Goal: Task Accomplishment & Management: Manage account settings

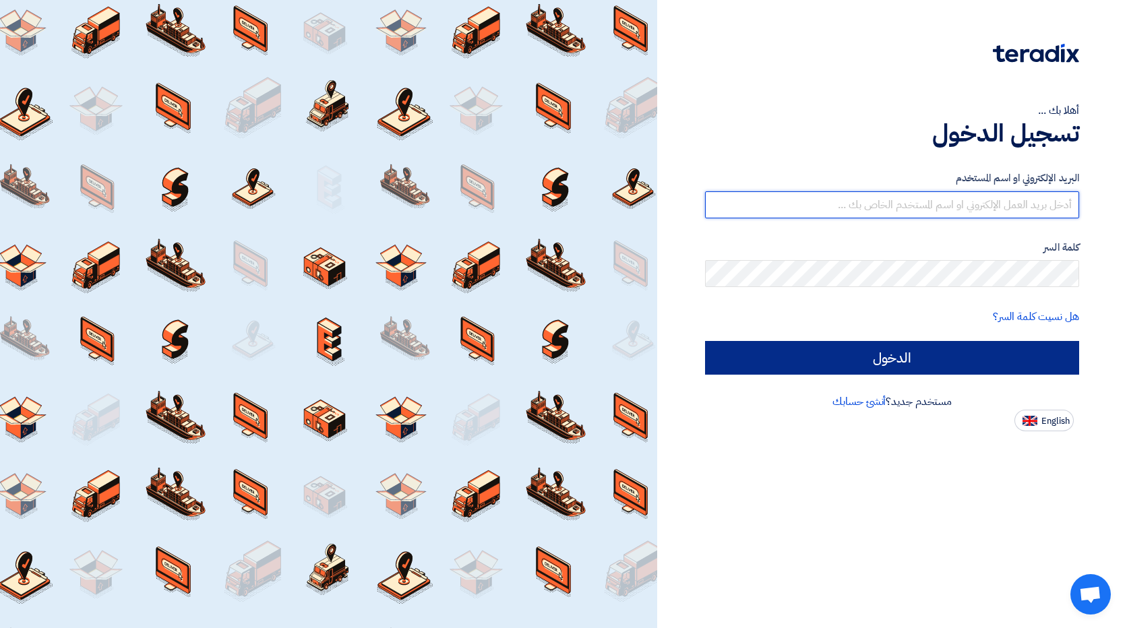
type input "[EMAIL_ADDRESS][DOMAIN_NAME]"
click at [951, 362] on input "الدخول" at bounding box center [892, 358] width 374 height 34
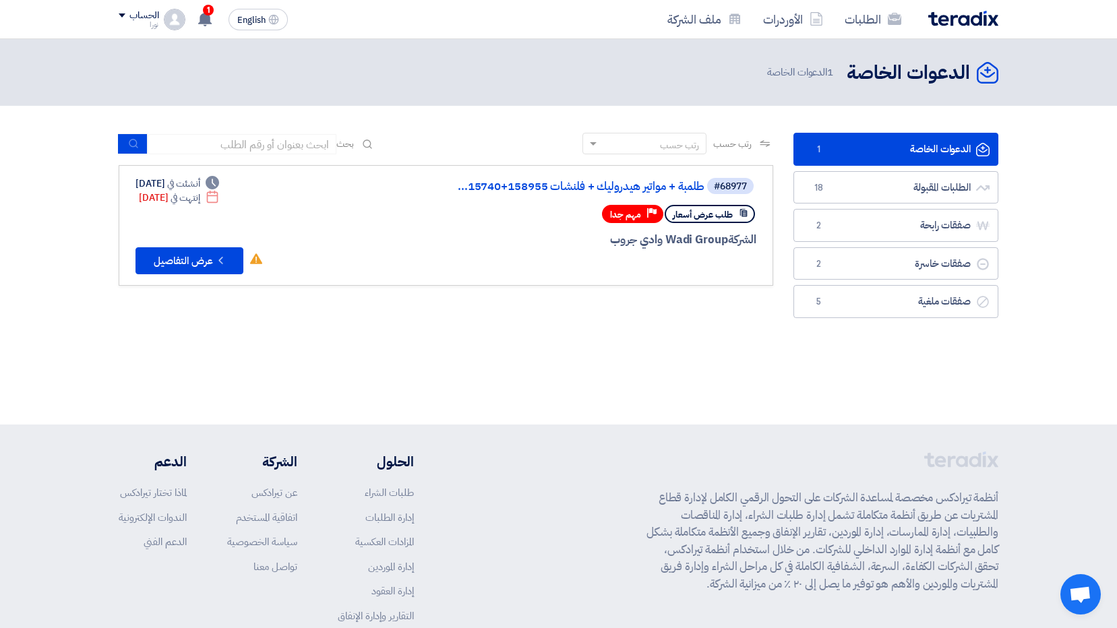
click at [878, 147] on link "الدعوات الخاصة الدعوات الخاصة 1" at bounding box center [895, 149] width 205 height 33
click at [684, 186] on link "طلمبة + مواتير هيدروليك + فلنشات 158955+15740..." at bounding box center [570, 187] width 270 height 12
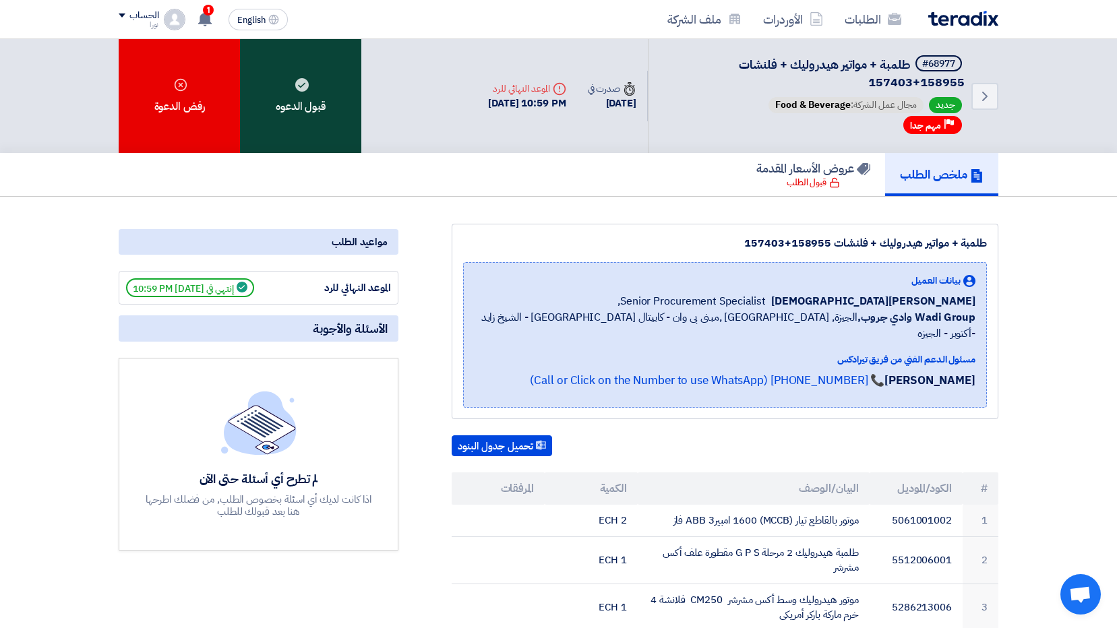
click at [314, 109] on div "قبول الدعوه" at bounding box center [300, 96] width 121 height 114
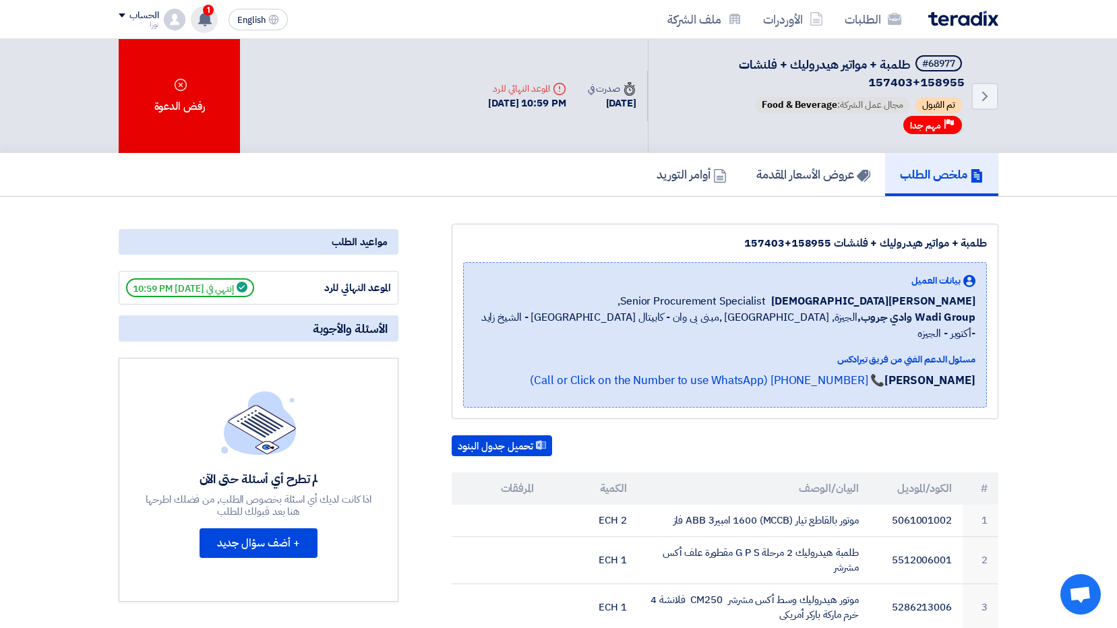
click at [198, 16] on icon at bounding box center [204, 18] width 15 height 15
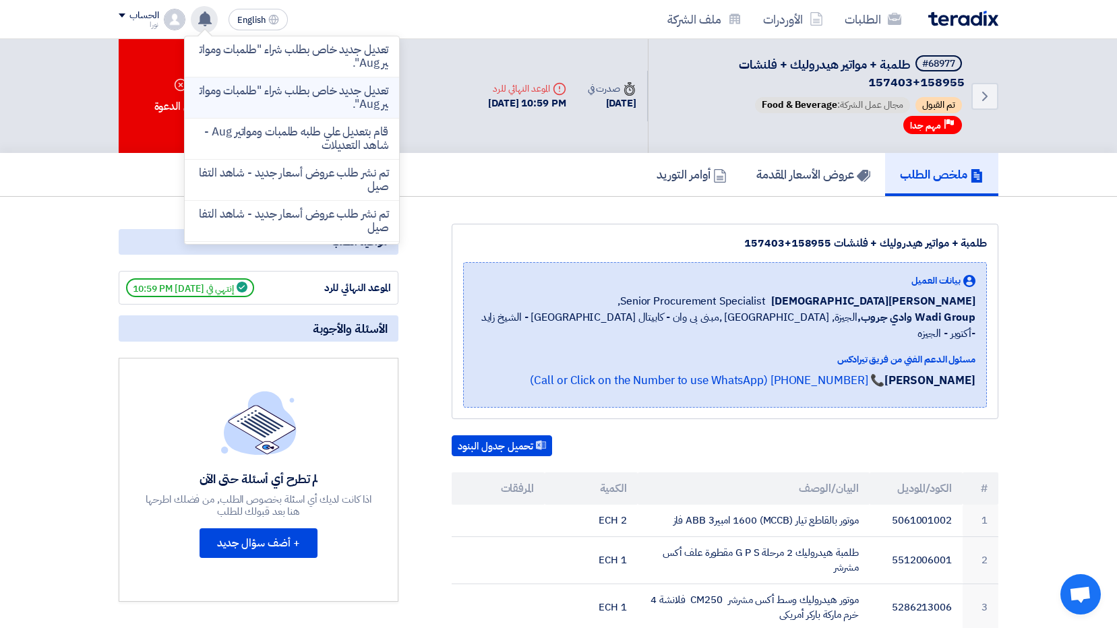
click at [273, 101] on p "تعديل جديد خاص بطلب شراء "طلمبات ومواتير Aug"." at bounding box center [291, 97] width 193 height 27
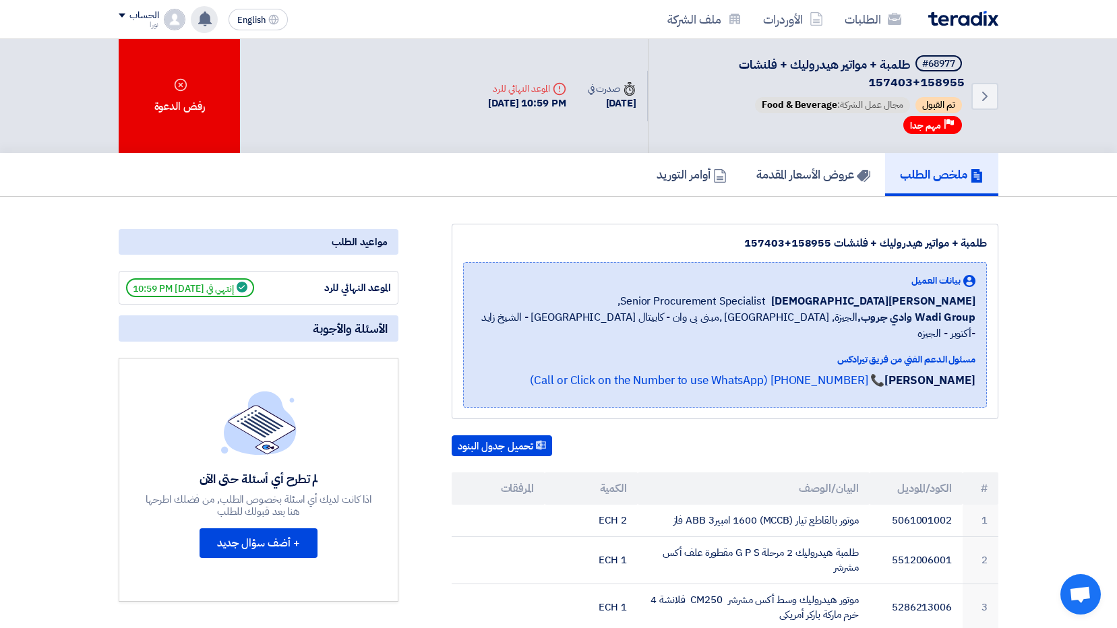
click at [175, 22] on img at bounding box center [175, 20] width 22 height 22
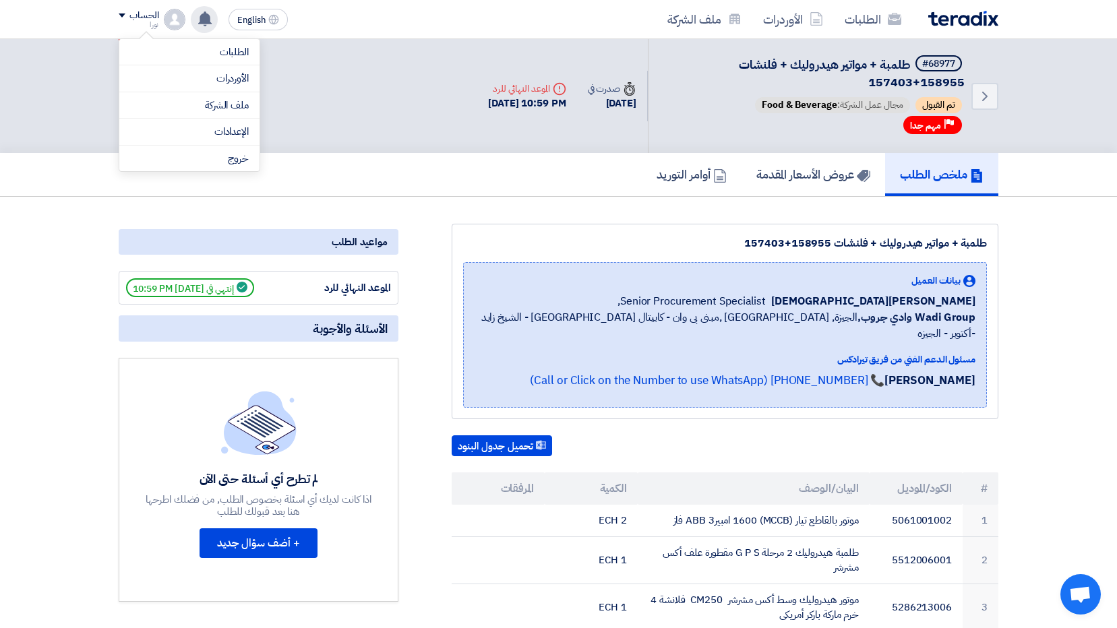
click at [172, 20] on img at bounding box center [175, 20] width 22 height 22
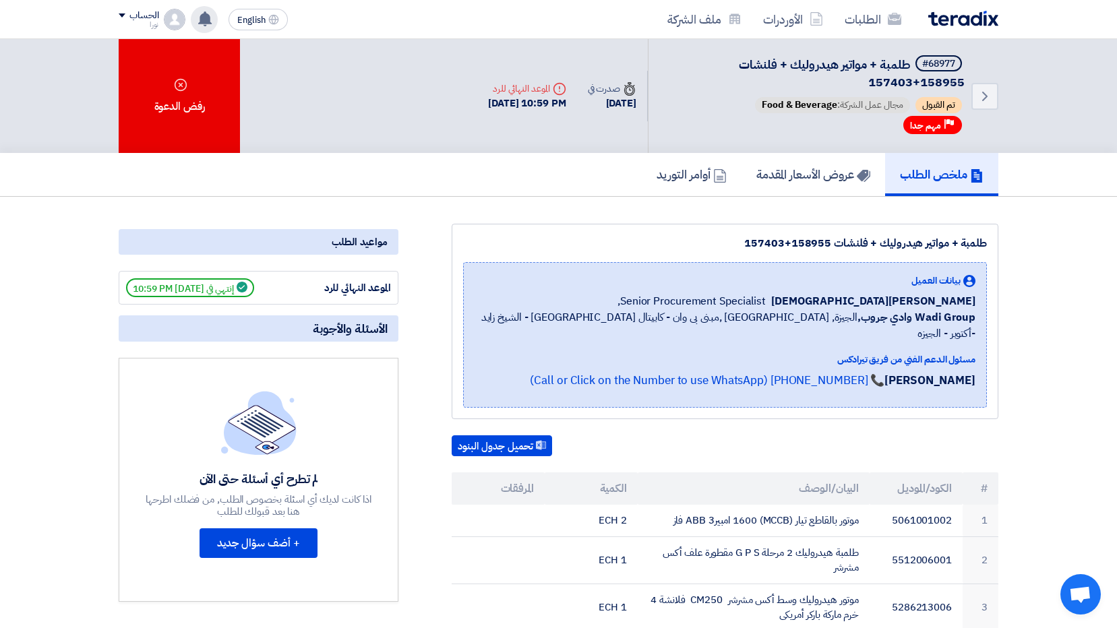
click at [202, 21] on use at bounding box center [204, 18] width 13 height 15
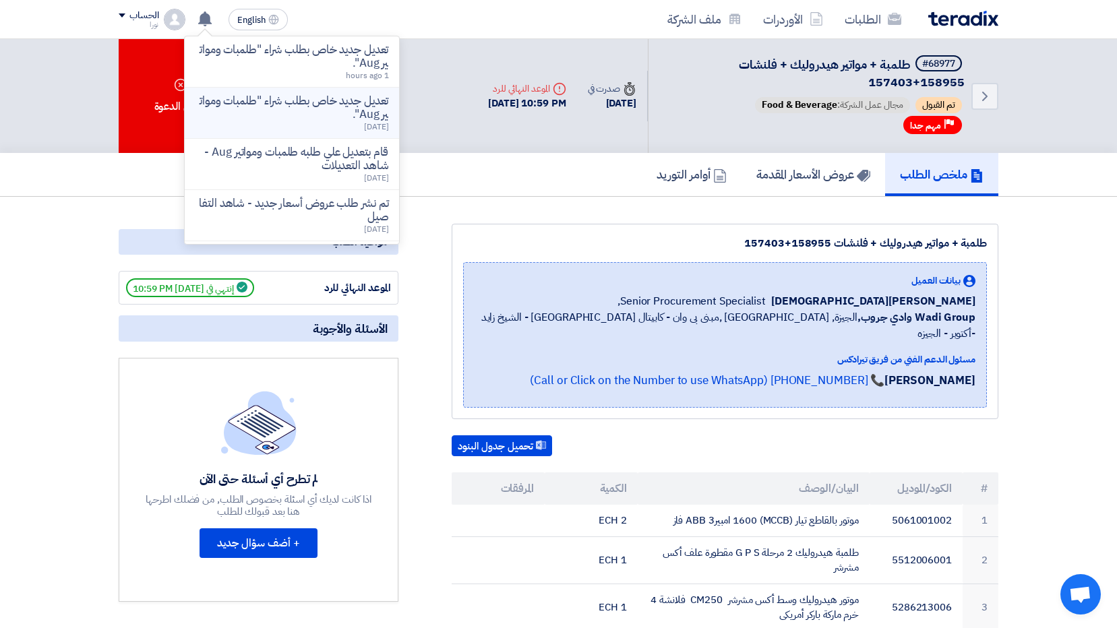
click at [292, 119] on p "تعديل جديد خاص بطلب شراء "طلمبات ومواتير Aug"." at bounding box center [291, 107] width 193 height 27
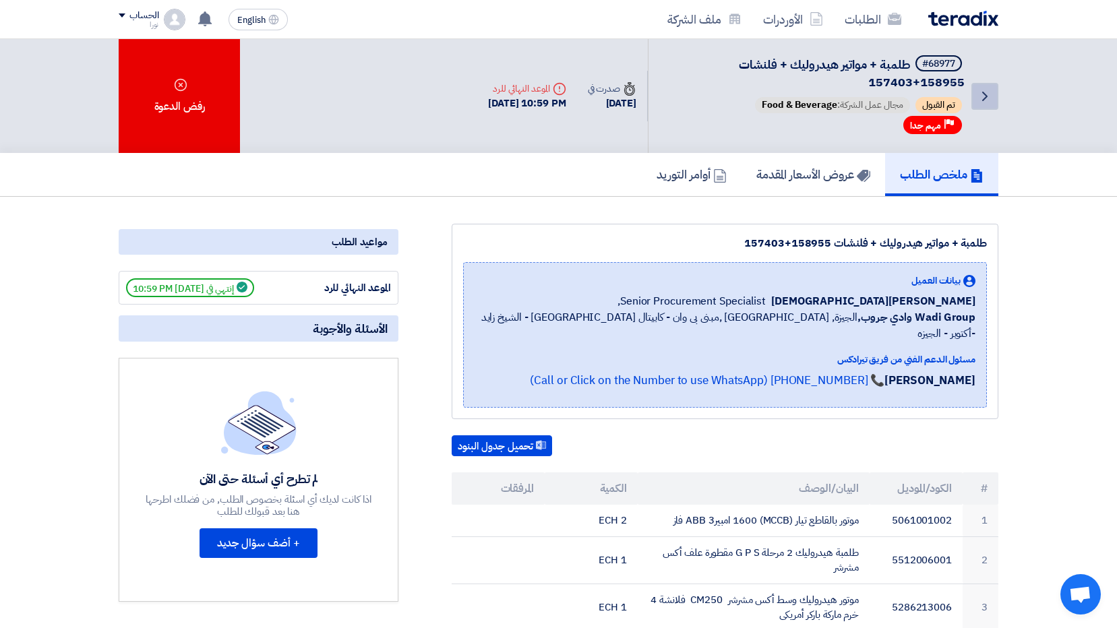
click at [980, 97] on icon "Back" at bounding box center [985, 96] width 16 height 16
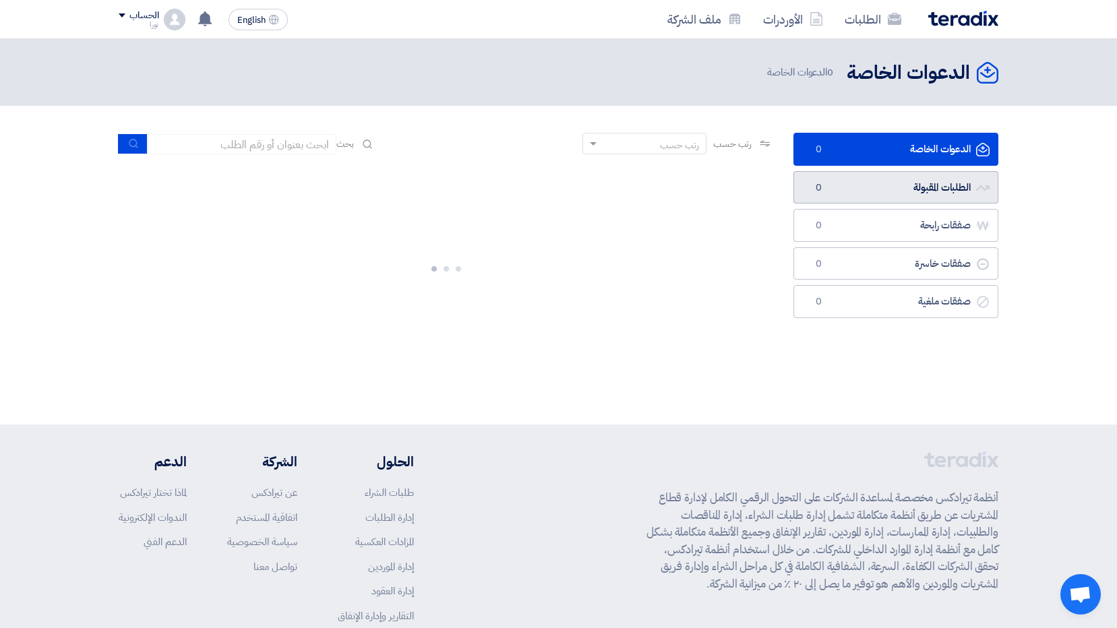
click at [931, 186] on link "الطلبات المقبولة الطلبات المقبولة 0" at bounding box center [895, 187] width 205 height 33
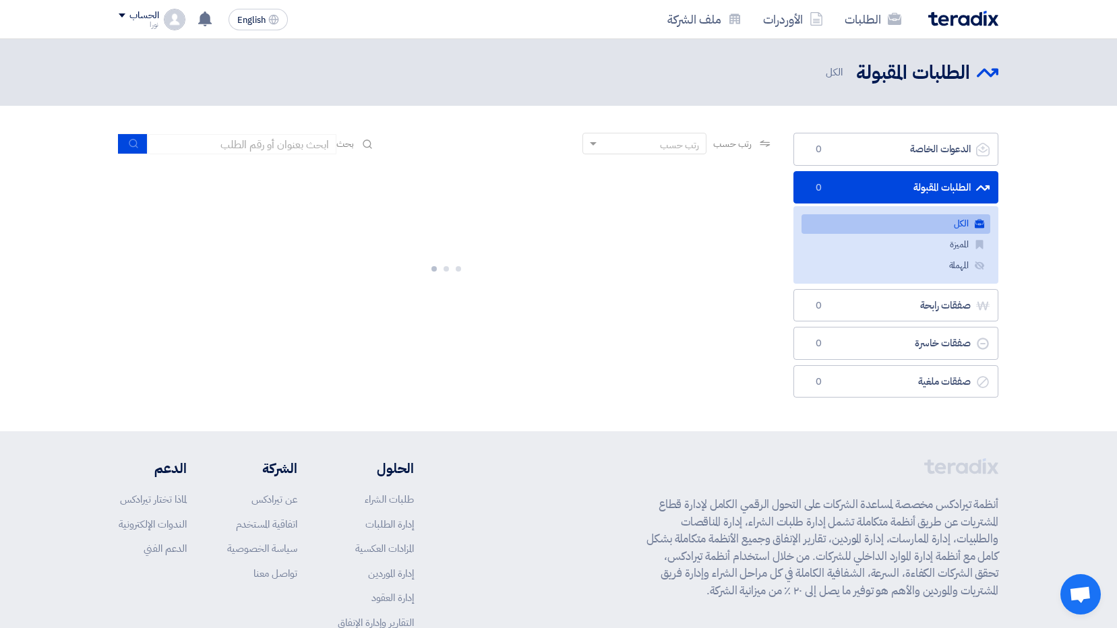
click at [929, 182] on link "الطلبات المقبولة الطلبات المقبولة 0" at bounding box center [895, 187] width 205 height 33
click at [940, 226] on link "الكل الكل 19" at bounding box center [895, 224] width 189 height 20
click at [888, 195] on link "الطلبات المقبولة الطلبات المقبولة 19" at bounding box center [895, 187] width 205 height 33
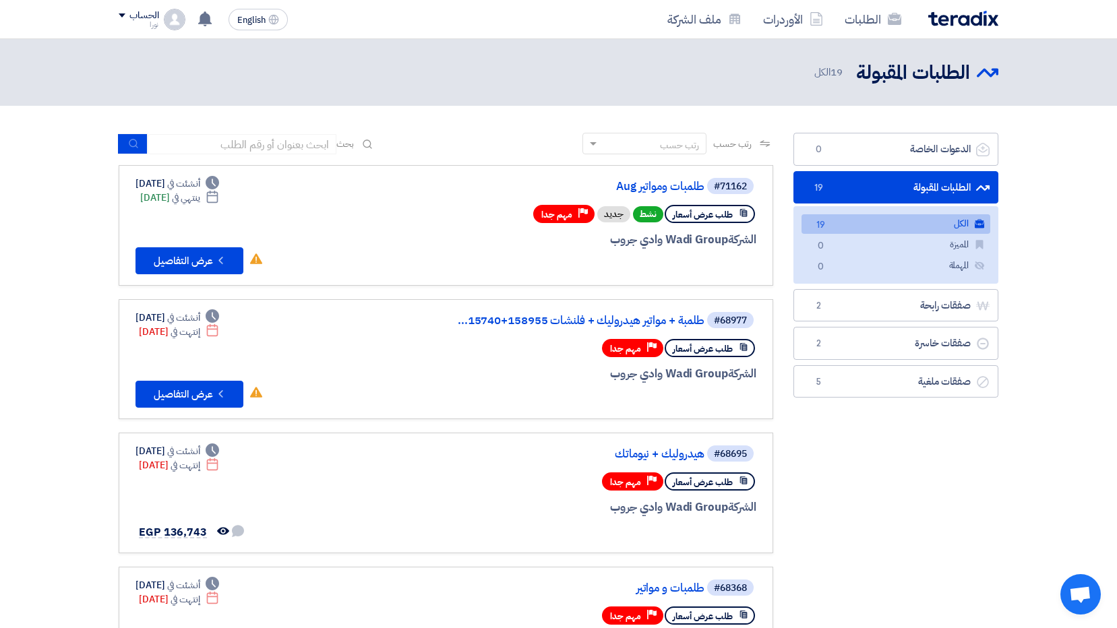
click at [883, 230] on link "الكل الكل 19" at bounding box center [895, 224] width 189 height 20
click at [685, 190] on link "طلمبات ومواتير Aug" at bounding box center [570, 187] width 270 height 12
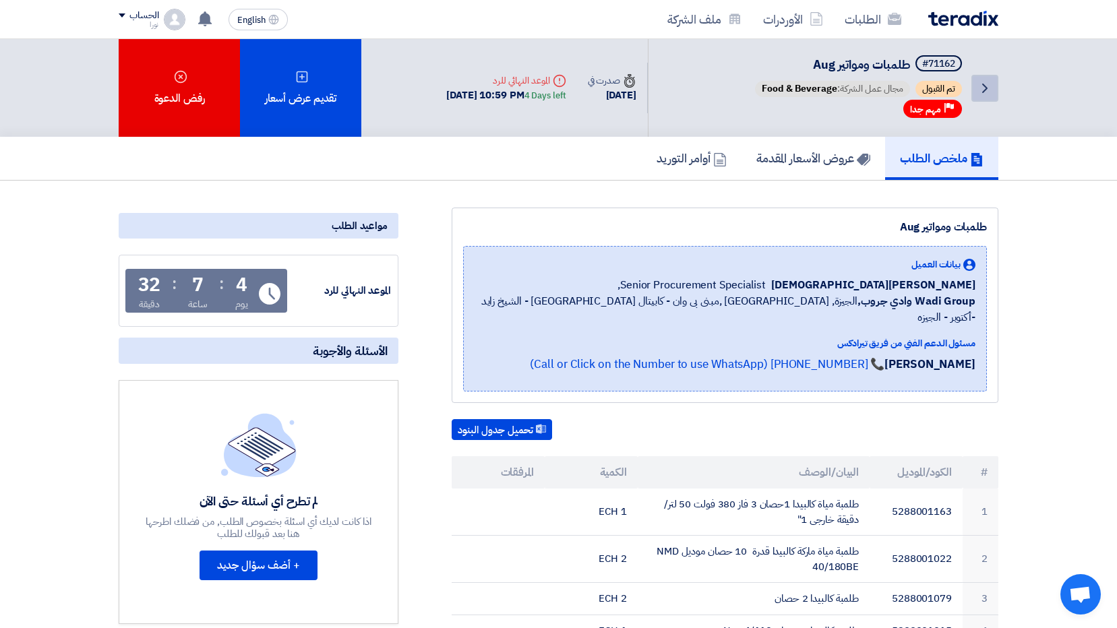
click at [987, 91] on icon "Back" at bounding box center [985, 88] width 16 height 16
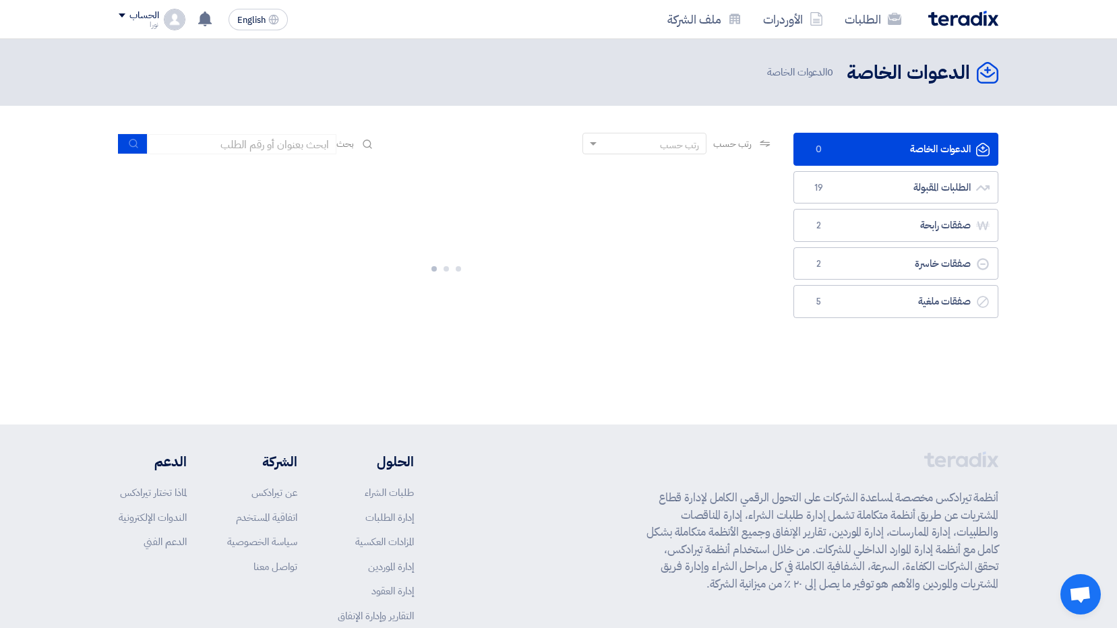
click at [912, 151] on link "الدعوات الخاصة الدعوات الخاصة 0" at bounding box center [895, 149] width 205 height 33
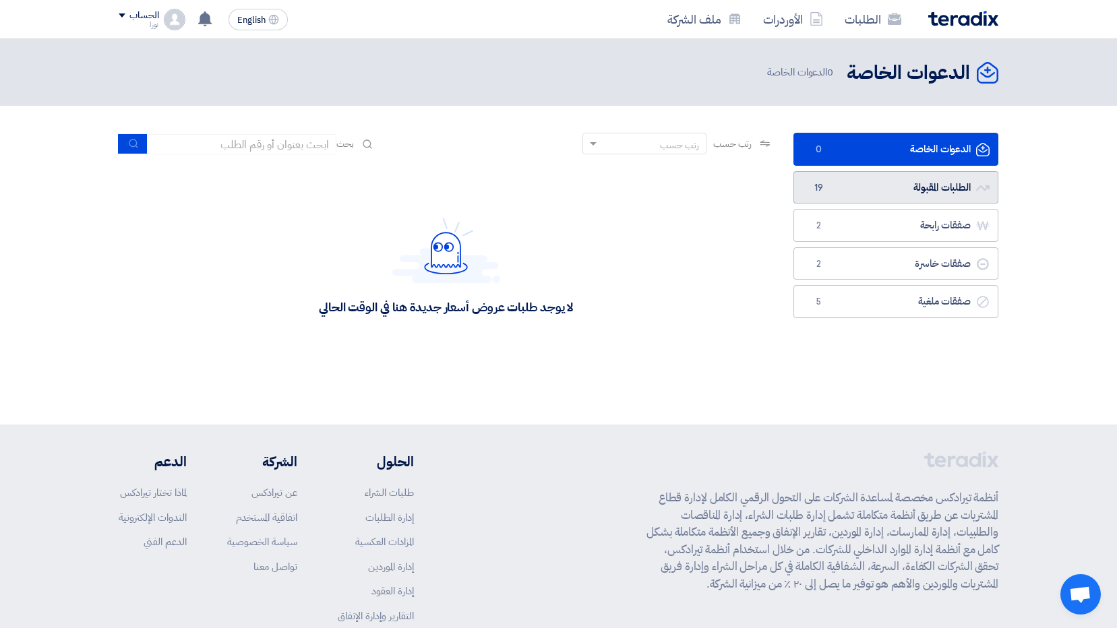
click at [921, 191] on link "الطلبات المقبولة الطلبات المقبولة 19" at bounding box center [895, 187] width 205 height 33
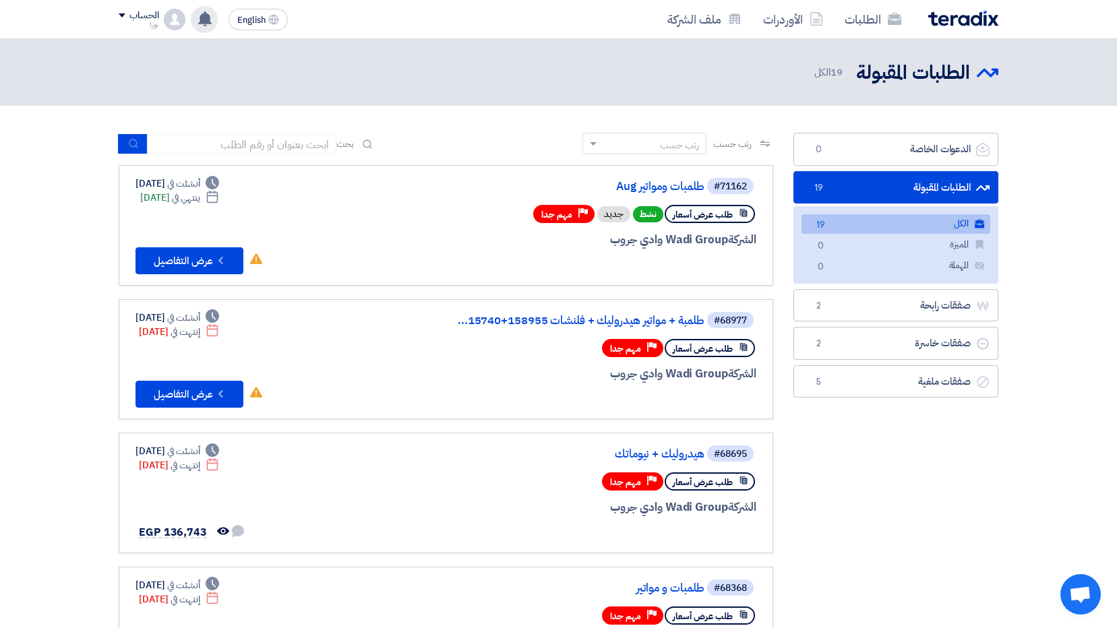
drag, startPoint x: 202, startPoint y: 22, endPoint x: 216, endPoint y: 20, distance: 13.5
click at [212, 20] on icon at bounding box center [204, 18] width 15 height 15
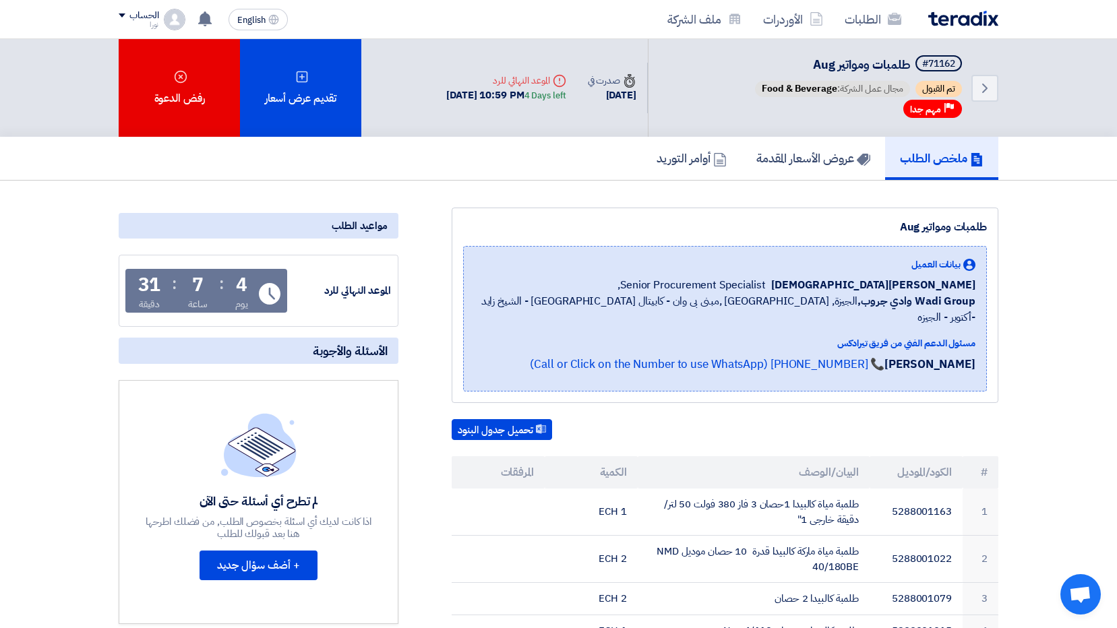
click at [987, 90] on icon "Back" at bounding box center [985, 88] width 16 height 16
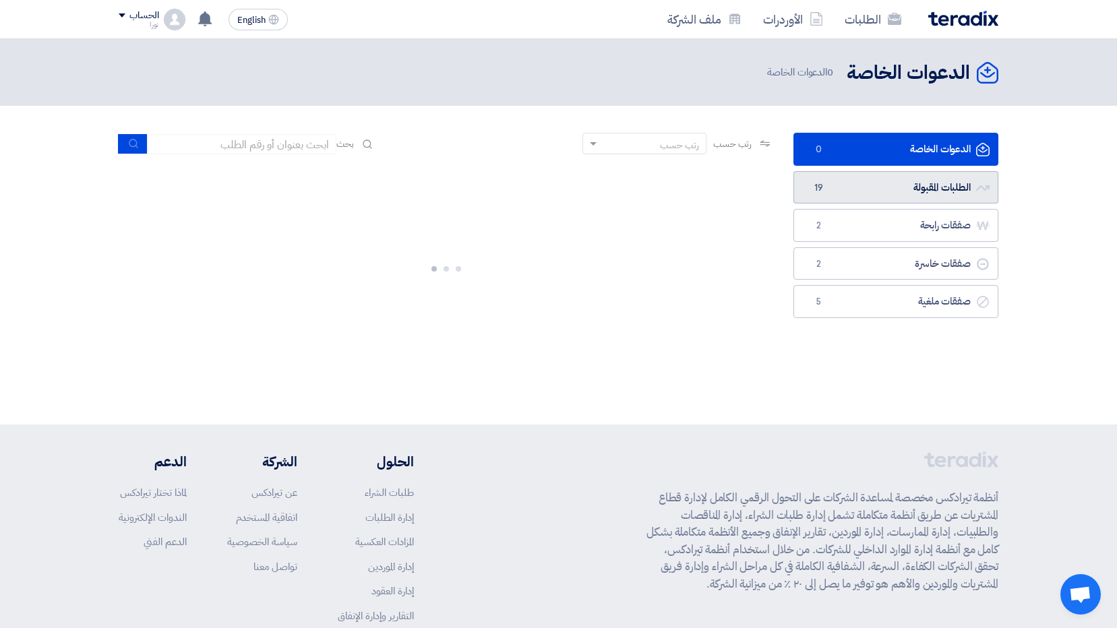
click at [952, 188] on link "الطلبات المقبولة الطلبات المقبولة 19" at bounding box center [895, 187] width 205 height 33
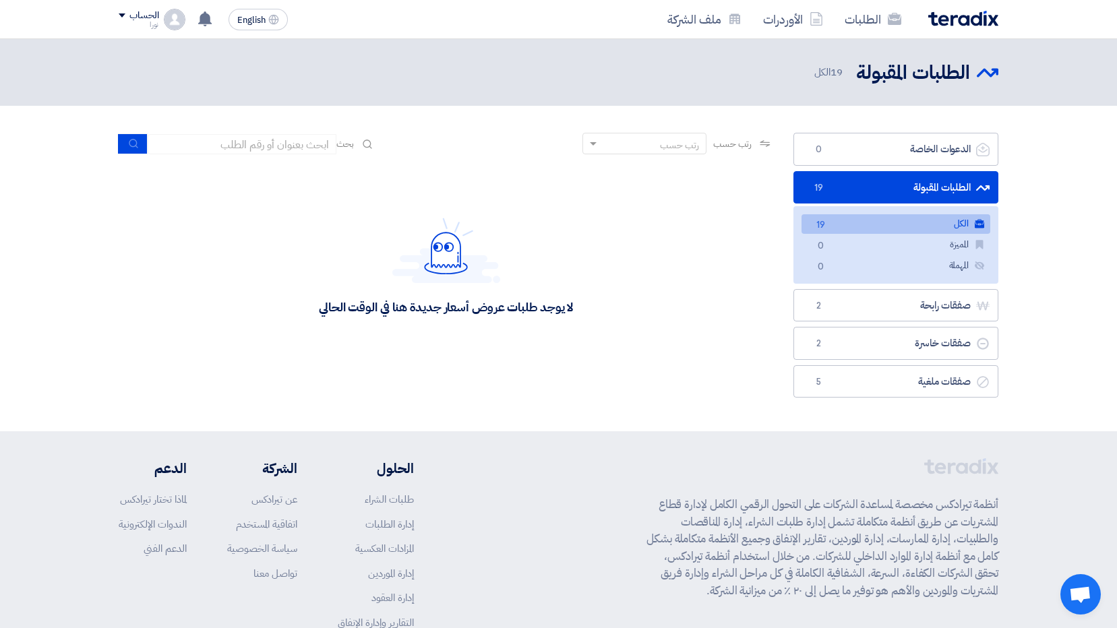
click at [960, 223] on link "الكل الكل 19" at bounding box center [895, 224] width 189 height 20
